Goal: Task Accomplishment & Management: Manage account settings

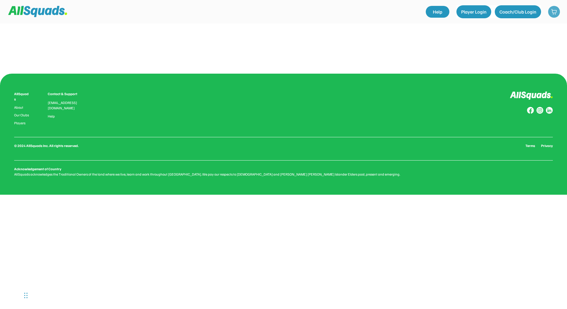
click at [557, 12] on img at bounding box center [554, 12] width 6 height 6
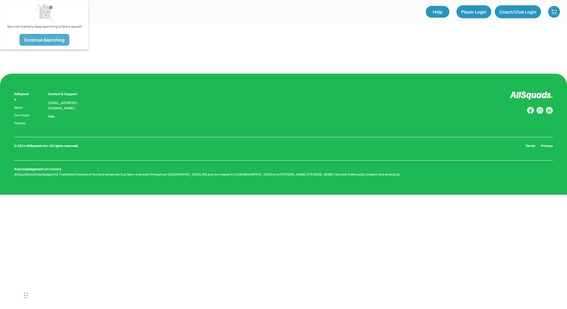
click at [49, 39] on button "Continue Searching" at bounding box center [44, 40] width 50 height 12
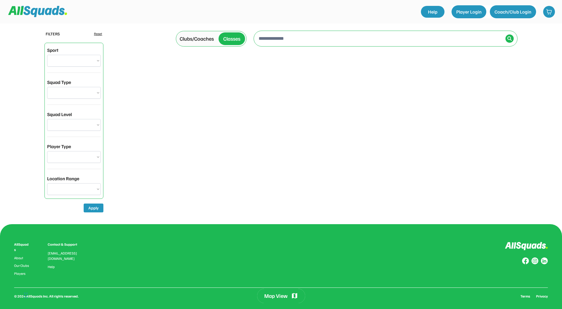
select select "**********"
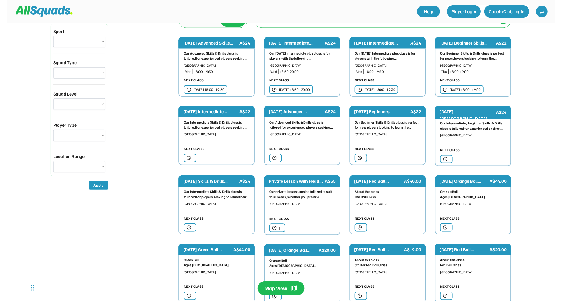
scroll to position [19, 0]
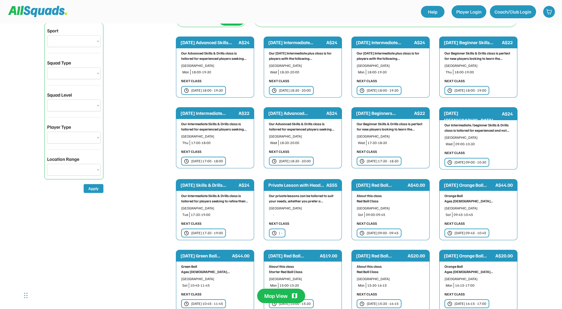
click at [209, 159] on div "Thu 11 Sep | 17:00 - 18:00" at bounding box center [207, 161] width 32 height 5
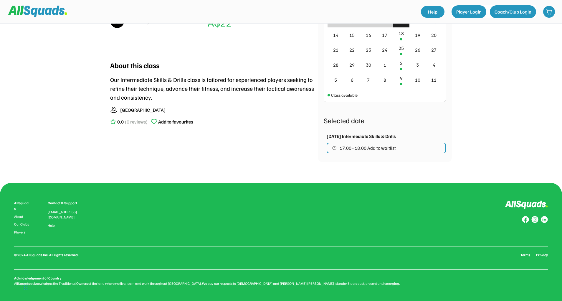
scroll to position [193, 0]
click at [374, 147] on span "17:00 - 18:00 Add to waitlist" at bounding box center [368, 148] width 56 height 5
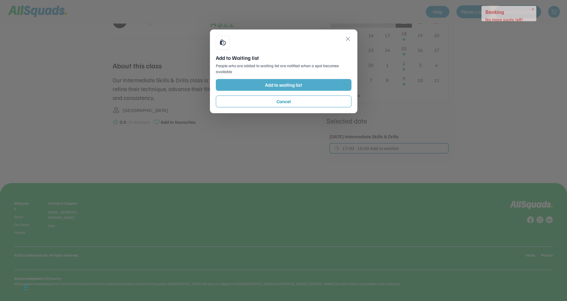
click at [327, 85] on button "Add to waiting list" at bounding box center [284, 85] width 136 height 12
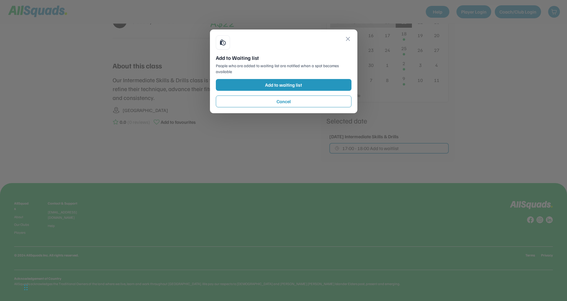
click at [507, 11] on div at bounding box center [283, 150] width 567 height 301
click at [472, 12] on div at bounding box center [283, 150] width 567 height 301
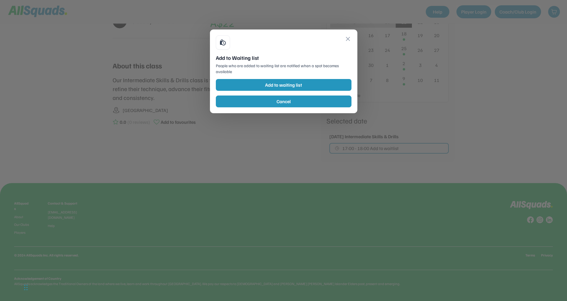
click at [324, 100] on button "Cancel" at bounding box center [284, 102] width 136 height 12
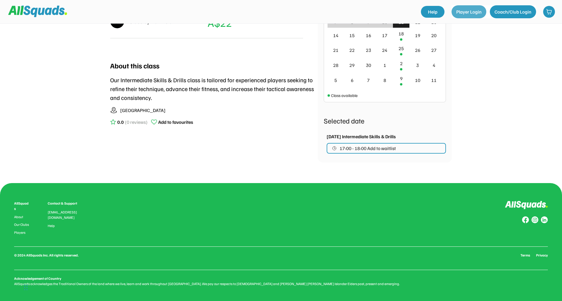
click at [472, 11] on button "Player Login" at bounding box center [469, 11] width 35 height 13
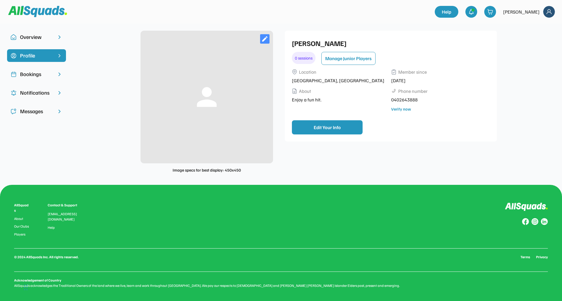
click at [43, 74] on div "Bookings" at bounding box center [36, 74] width 33 height 8
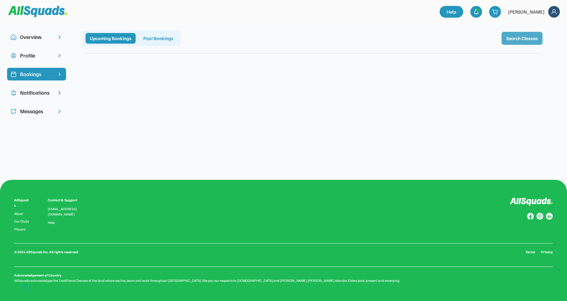
click at [520, 35] on button "Search Classes" at bounding box center [521, 38] width 41 height 13
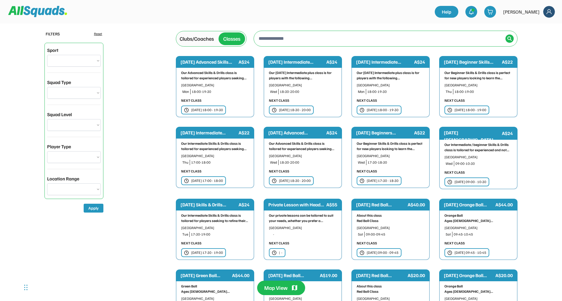
click at [210, 142] on div "Our Intermediate Skills & Drills class is tailored for experienced players seek…" at bounding box center [215, 146] width 68 height 11
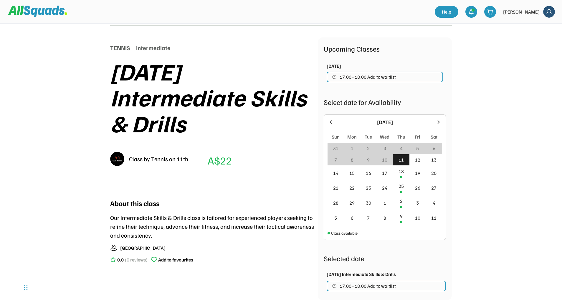
scroll to position [52, 0]
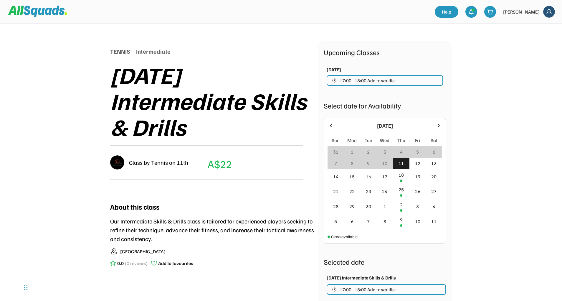
click at [398, 79] on button "17:00 - 18:00 Add to waitlist" at bounding box center [385, 80] width 116 height 11
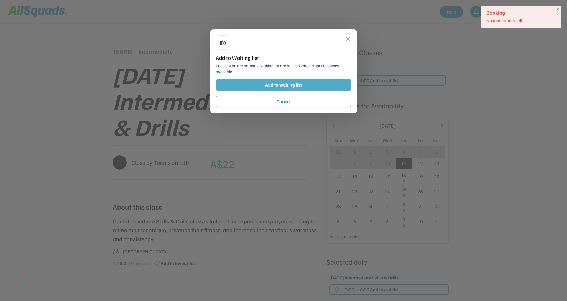
click at [295, 83] on button "Add to waiting list" at bounding box center [284, 85] width 136 height 12
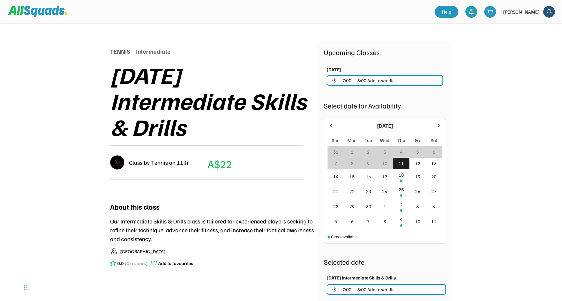
click at [155, 262] on icon at bounding box center [154, 263] width 6 height 6
click at [366, 81] on span "17:00 - 18:00 Add to waitlist" at bounding box center [368, 80] width 56 height 5
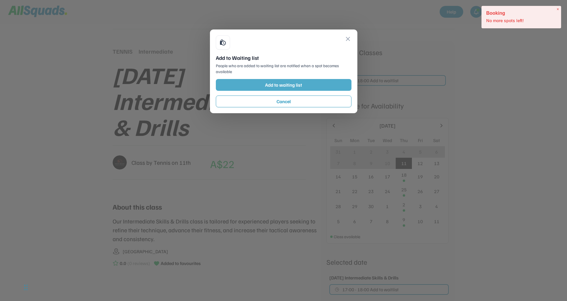
click at [334, 82] on button "Add to waiting list" at bounding box center [284, 85] width 136 height 12
